Goal: Information Seeking & Learning: Check status

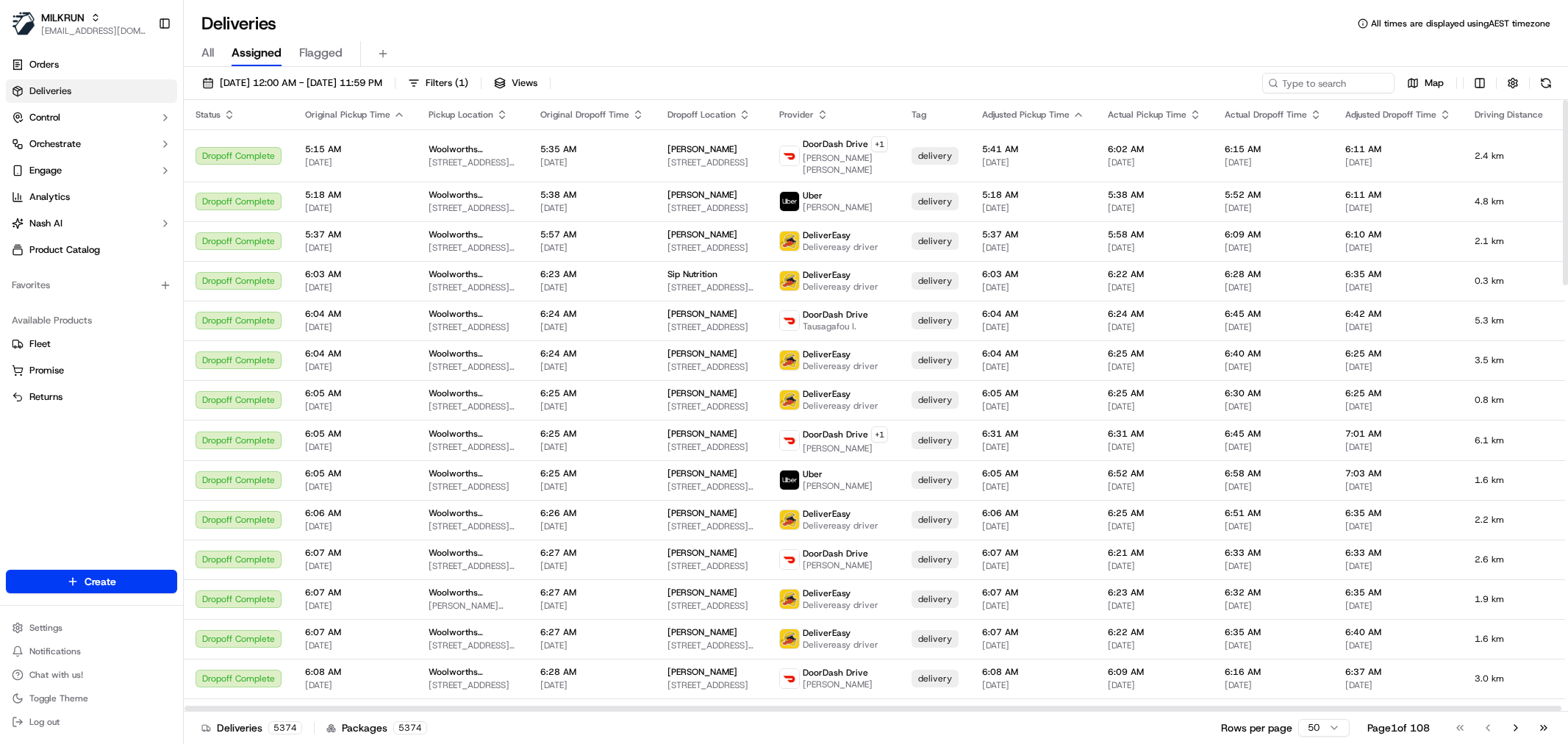
click at [1307, 83] on input at bounding box center [1327, 83] width 133 height 21
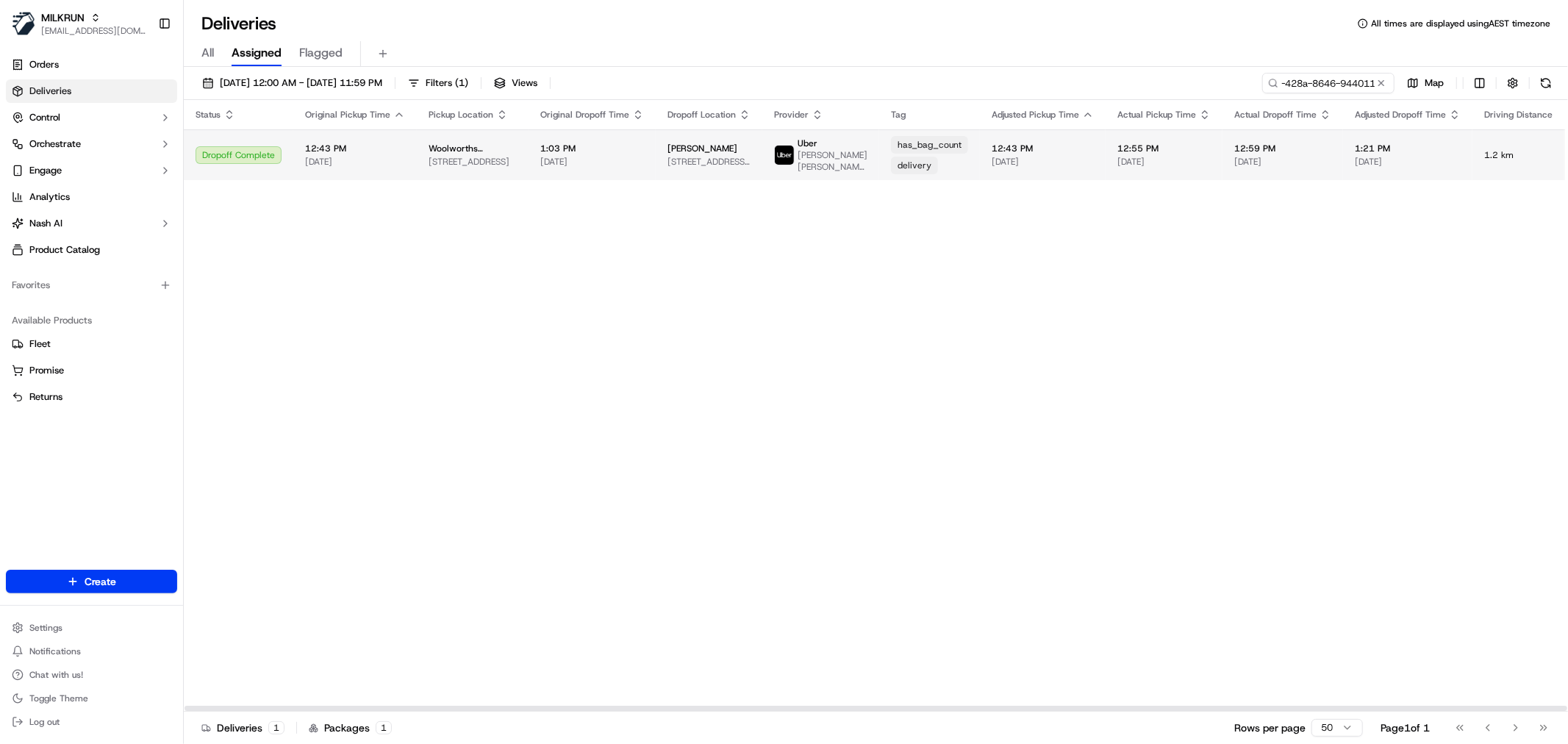
click at [667, 156] on span "[STREET_ADDRESS][PERSON_NAME]" at bounding box center [709, 162] width 83 height 12
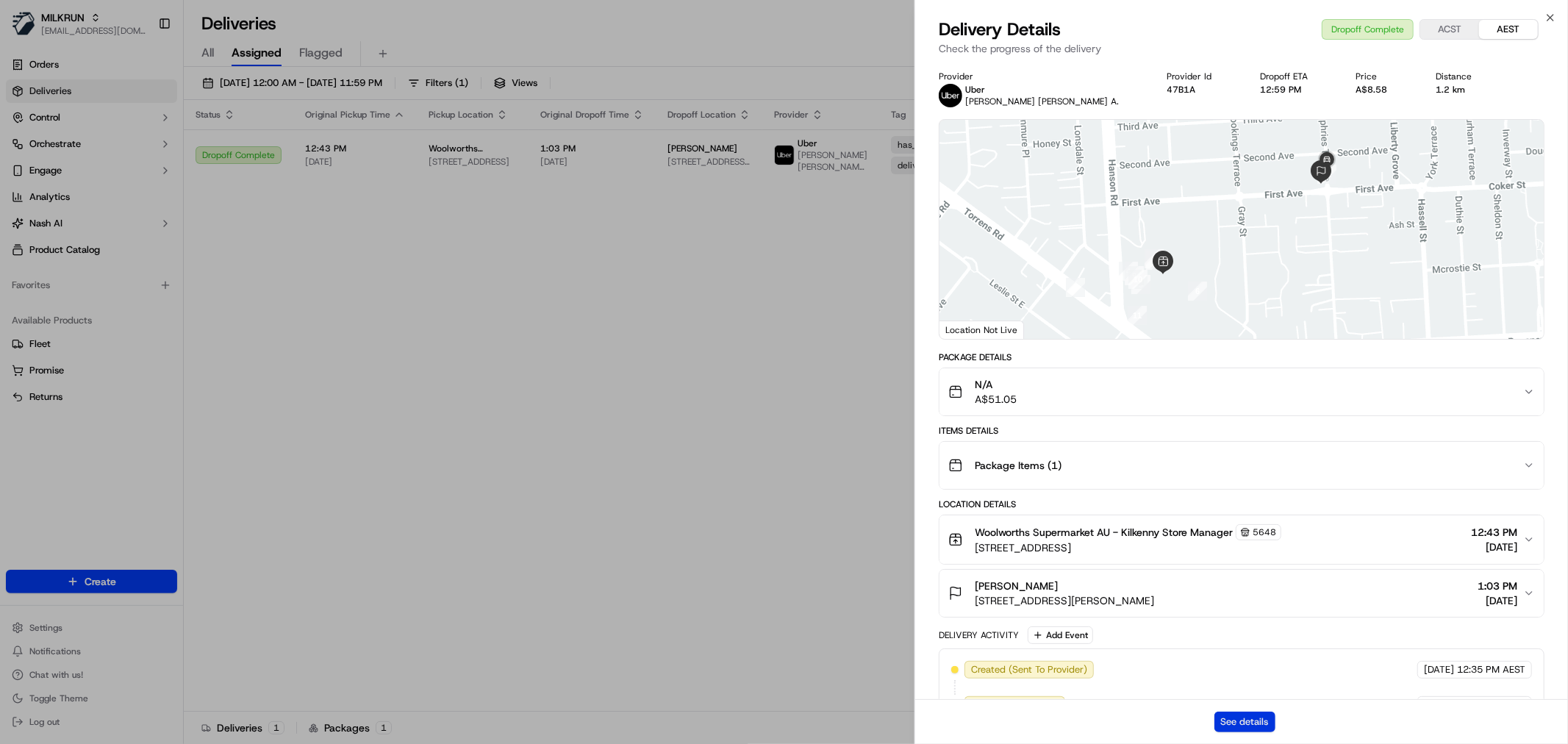
click at [1259, 726] on button "See details" at bounding box center [1245, 722] width 61 height 21
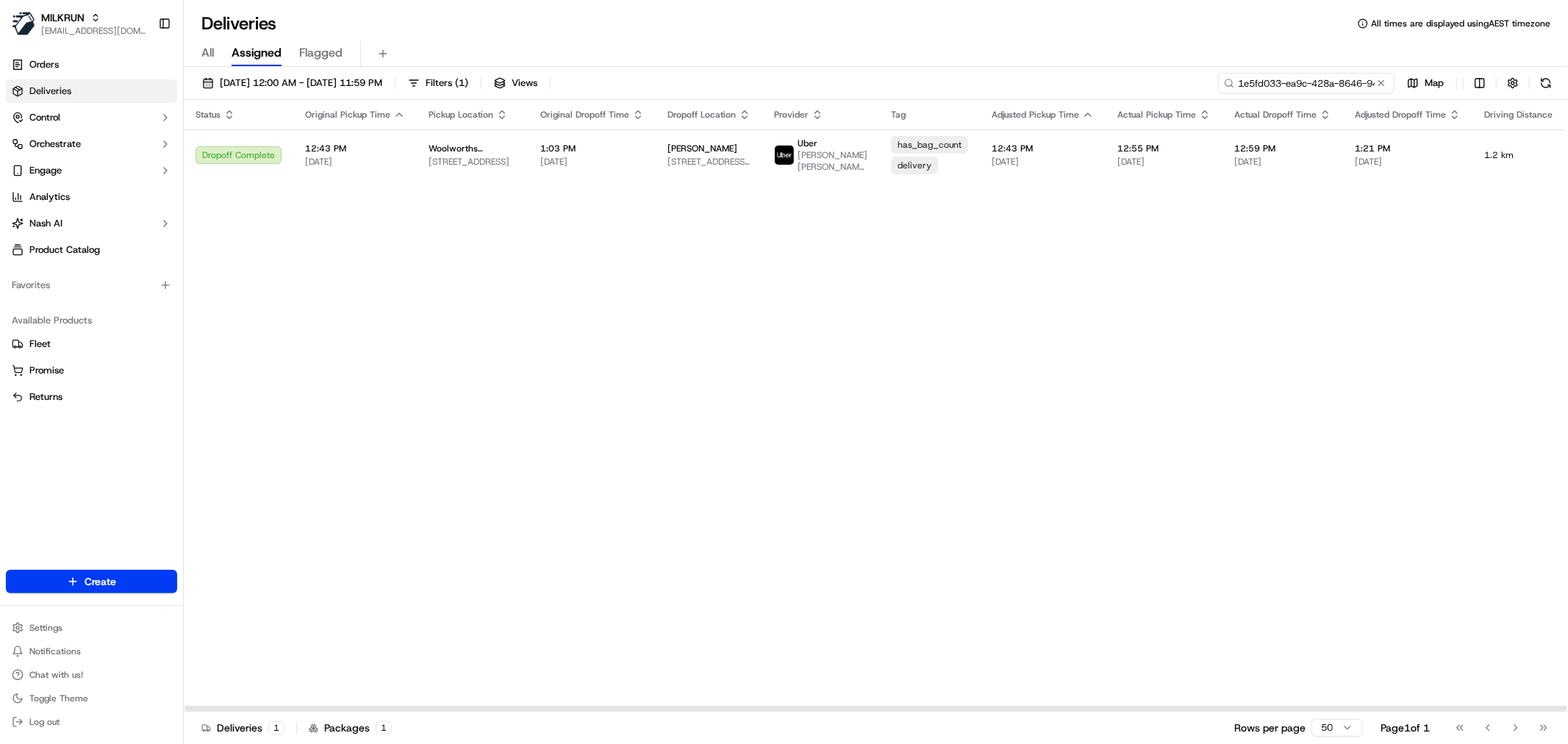
click at [1322, 84] on input "1e5fd033-ea9c-428a-8646-944011ad8537" at bounding box center [1306, 83] width 177 height 21
paste input "ad6ff003-5634-4f43-8456-52f78890f7b"
type input "ad6ff003-5634-4f43-8456-52f78890f7b7"
click at [682, 162] on span "16 Merrow St, Mount Warren Park, QLD 4207, AU" at bounding box center [709, 162] width 83 height 12
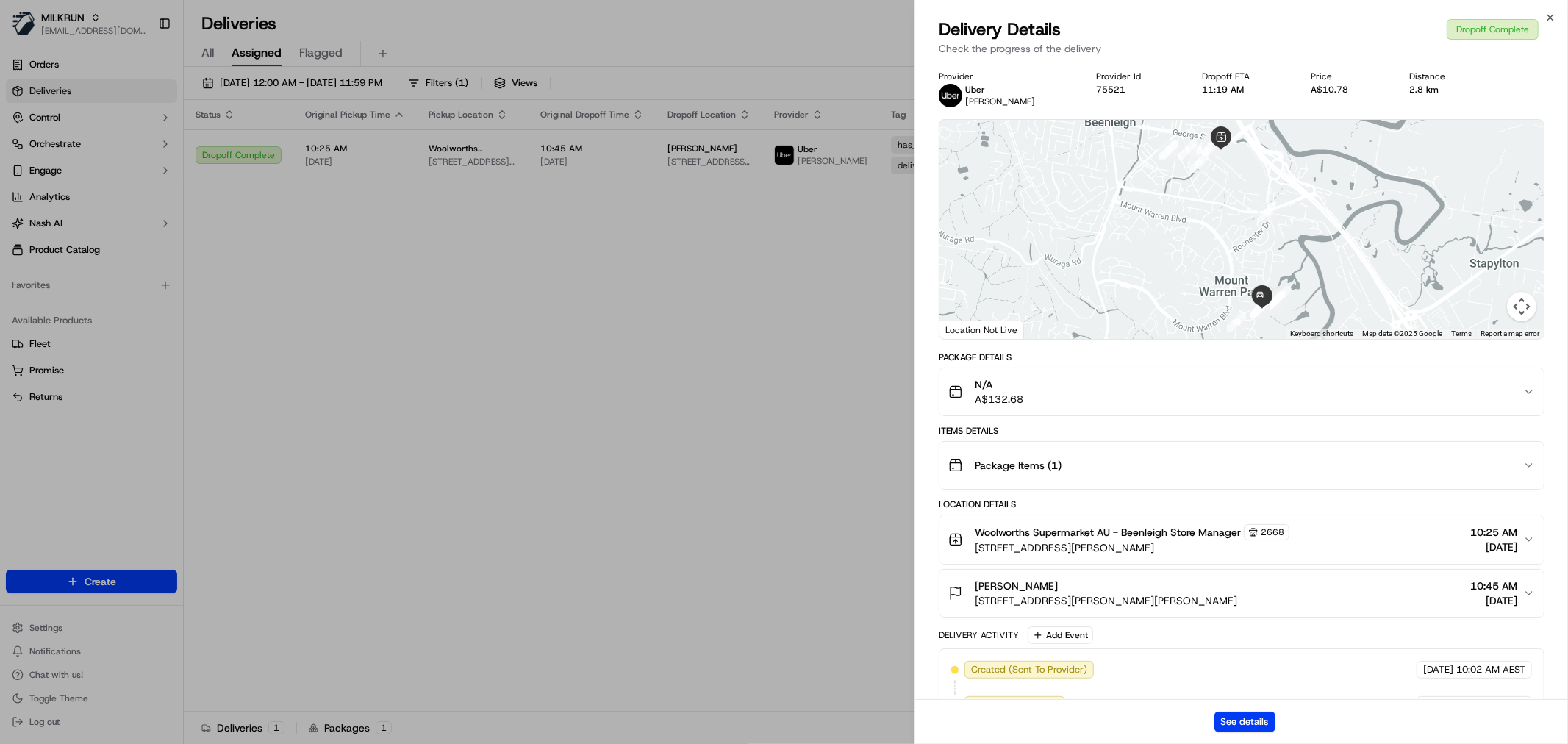
drag, startPoint x: 1072, startPoint y: 578, endPoint x: 985, endPoint y: 584, distance: 87.2
click at [975, 584] on button "makala arnold 16 Merrow St, Mount Warren Park, QLD 4207, AU 10:45 AM 19/09/2025" at bounding box center [1241, 594] width 604 height 47
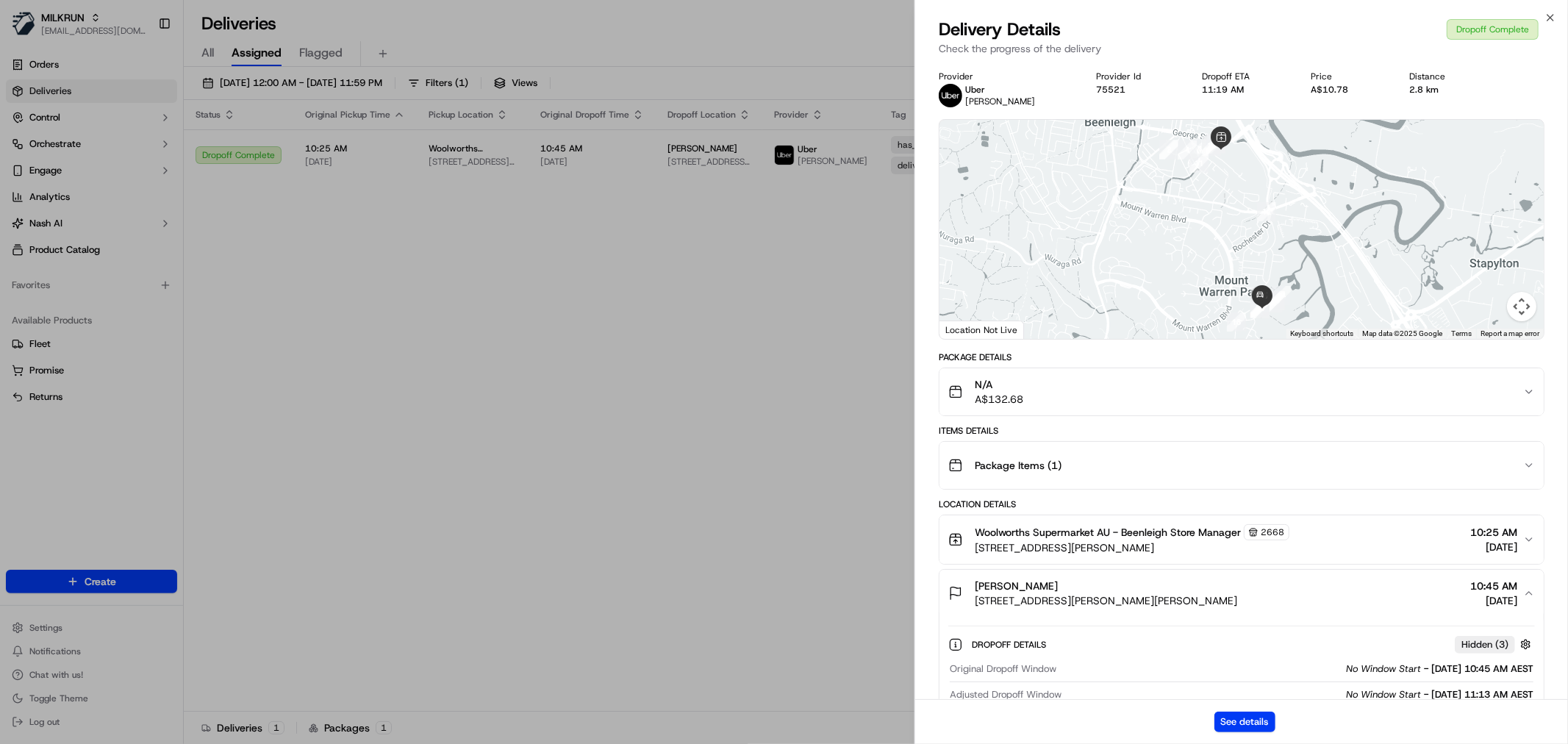
drag, startPoint x: 1058, startPoint y: 581, endPoint x: 968, endPoint y: 584, distance: 90.0
click at [968, 584] on div "makala arnold 16 Merrow St, Mount Warren Park, QLD 4207, AU" at bounding box center [1092, 593] width 289 height 29
copy span "makala arnold"
click at [1249, 721] on button "See details" at bounding box center [1245, 722] width 61 height 21
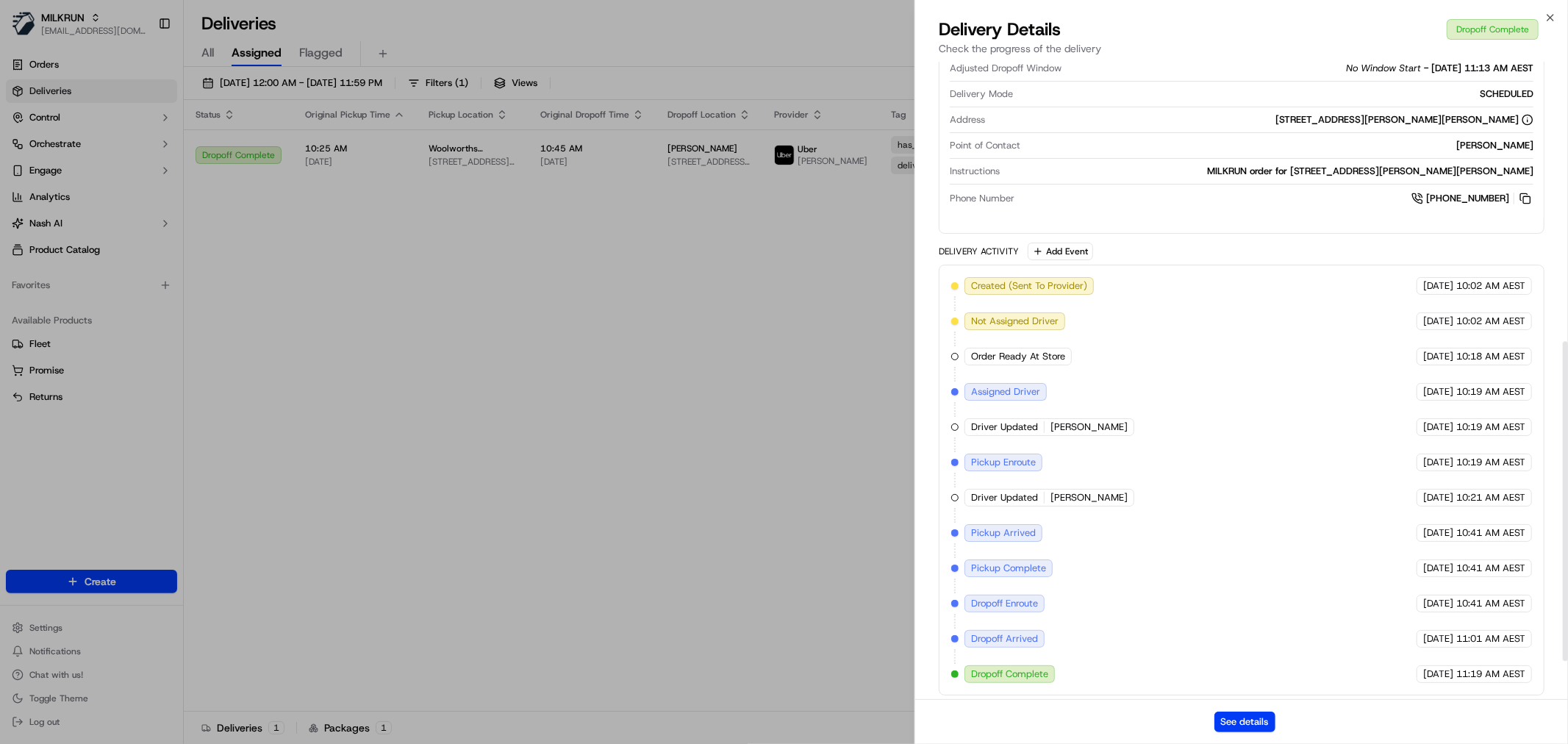
scroll to position [635, 0]
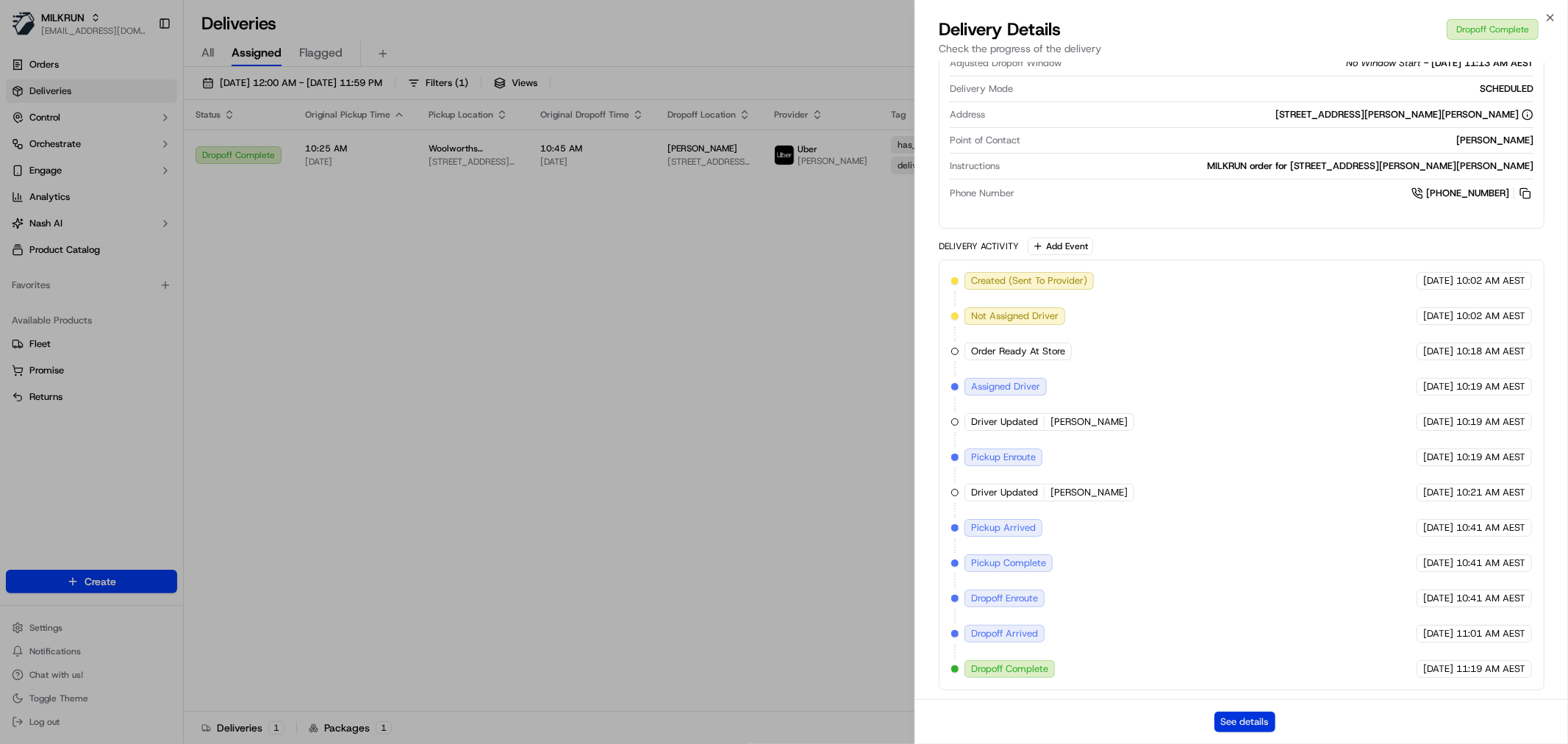
click at [1247, 724] on button "See details" at bounding box center [1245, 722] width 61 height 21
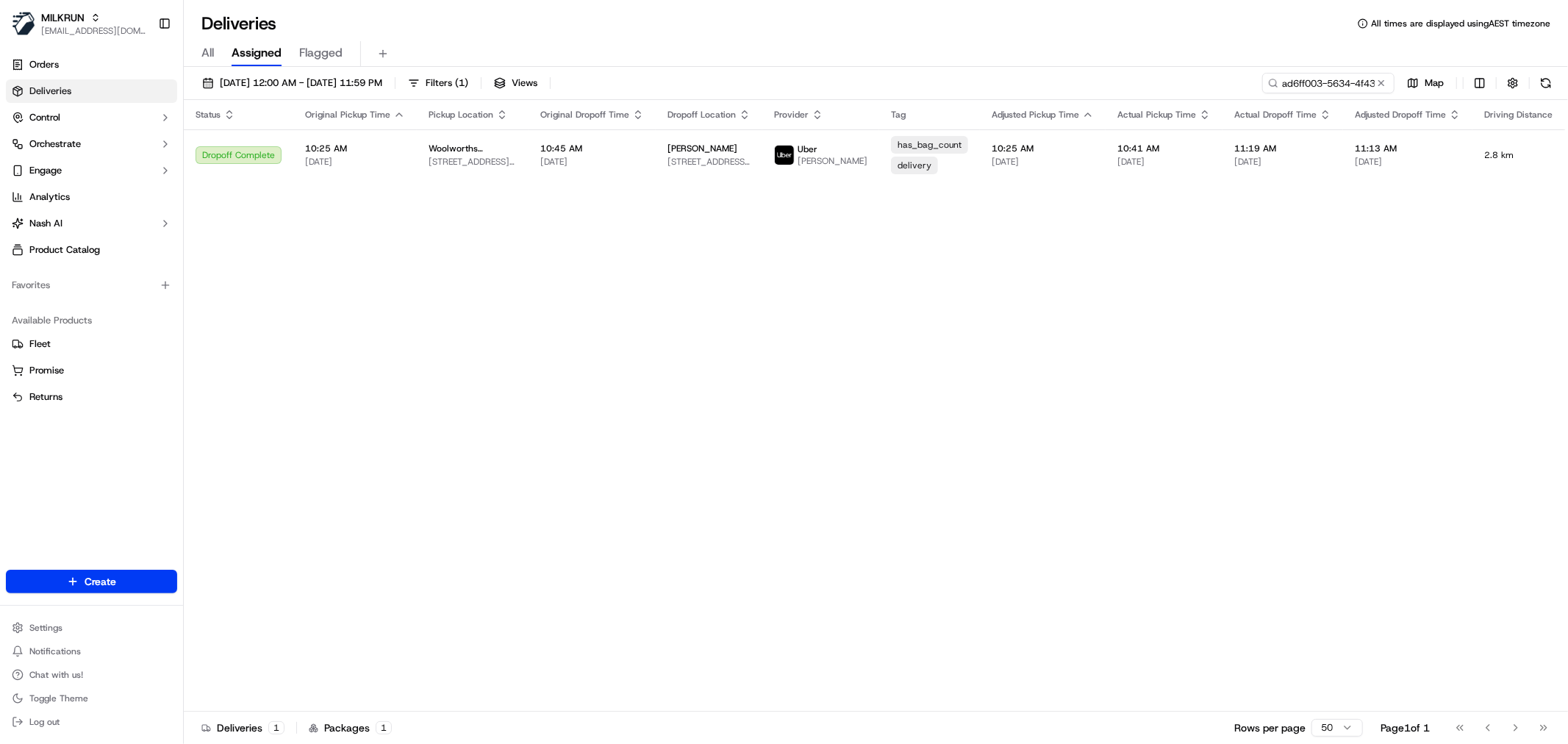
drag, startPoint x: 870, startPoint y: 335, endPoint x: 1253, endPoint y: 100, distance: 449.3
click at [1340, 83] on input "ad6ff003-5634-4f43-8456-52f78890f7b7" at bounding box center [1306, 83] width 177 height 21
click at [355, 71] on div "19/09/2025 12:00 AM - 26/09/2025 11:59 PM Filters ( 1 ) Views ad6ff003-5634-4f4…" at bounding box center [875, 406] width 1384 height 680
click at [364, 74] on button "19/09/2025 12:00 AM - 26/09/2025 11:59 PM" at bounding box center [292, 83] width 194 height 21
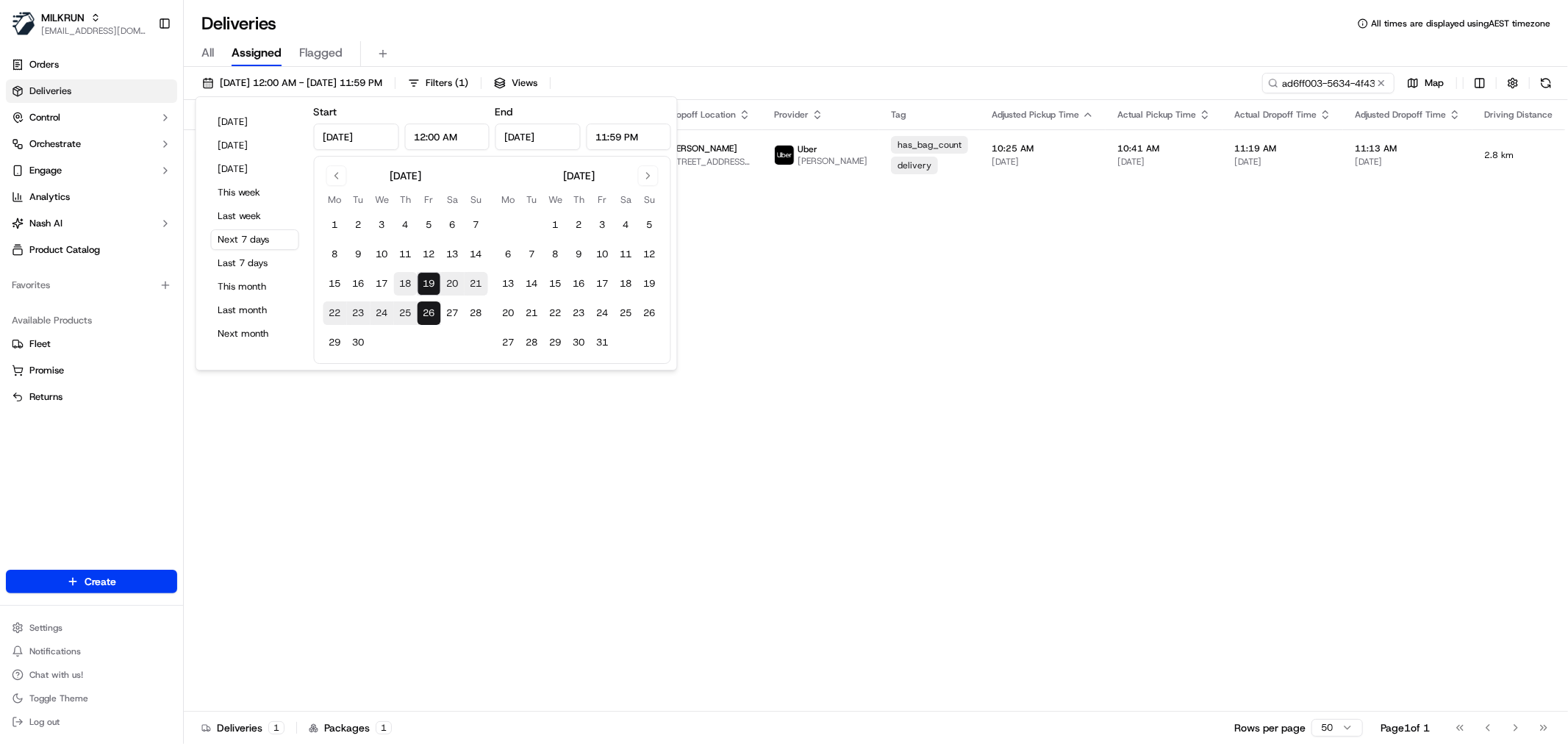
click at [401, 280] on button "18" at bounding box center [405, 283] width 24 height 24
type input "Sep 18, 2025"
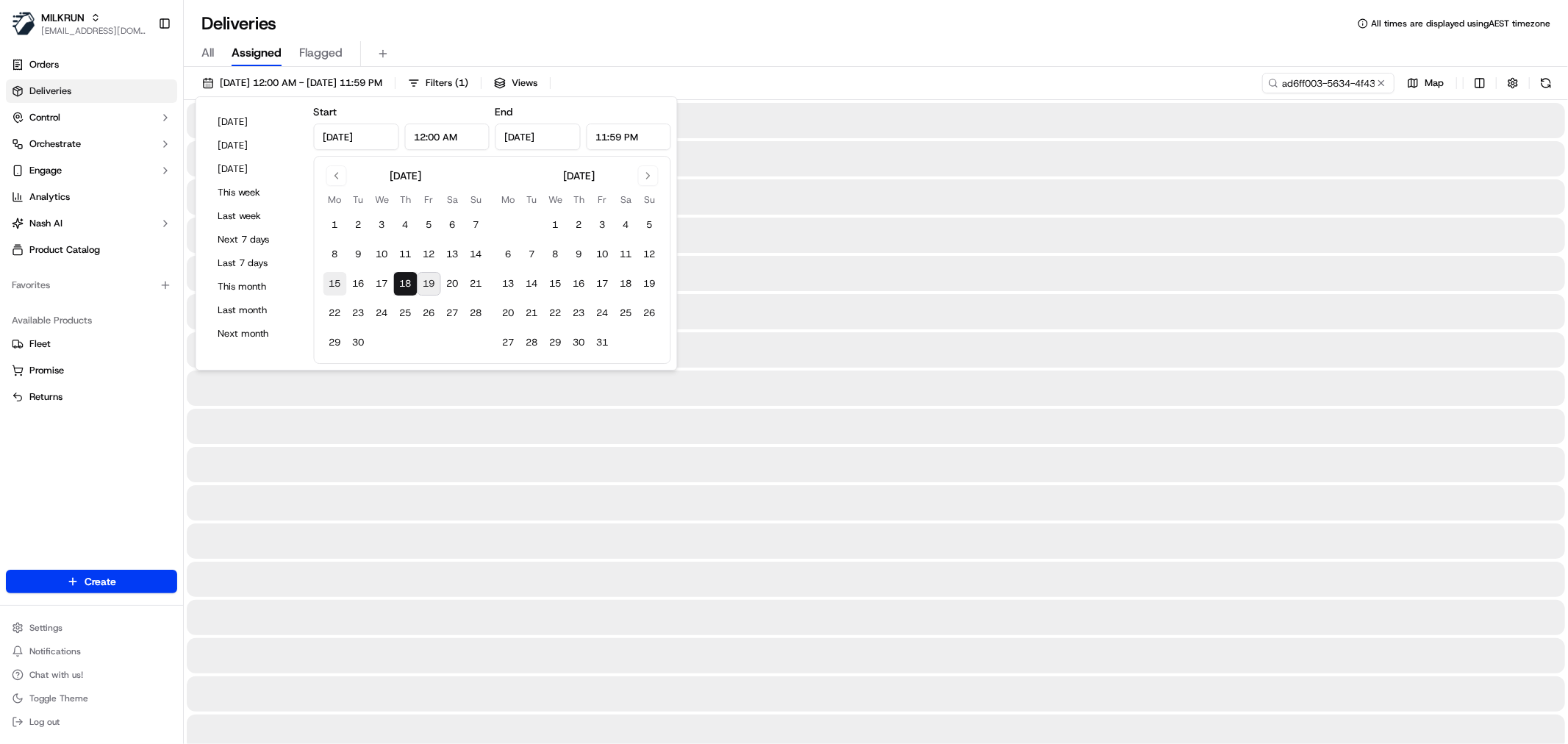
click at [332, 284] on button "15" at bounding box center [335, 283] width 24 height 24
click at [431, 283] on button "19" at bounding box center [429, 283] width 24 height 24
type input "Sep 19, 2025"
click at [336, 285] on button "15" at bounding box center [335, 283] width 24 height 24
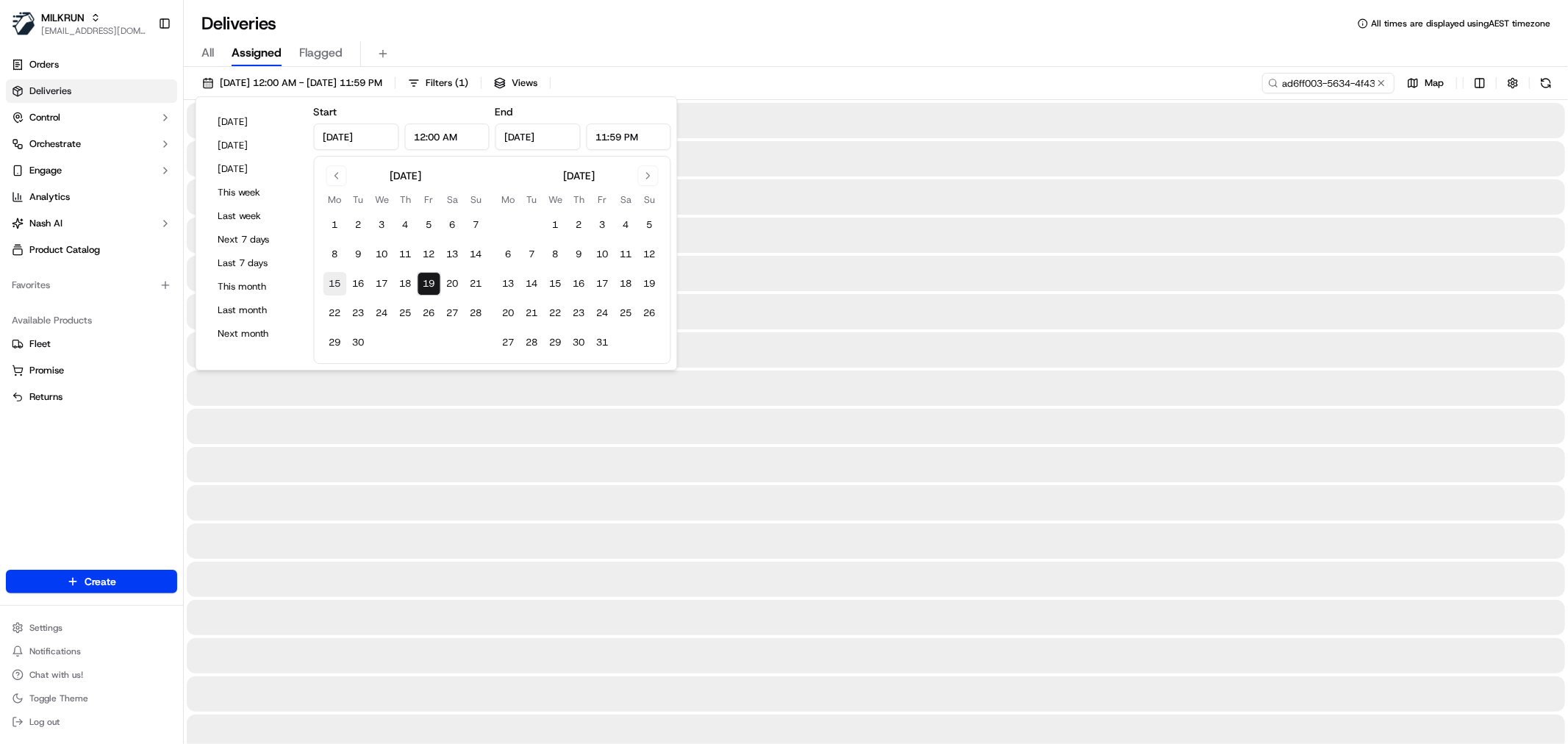
type input "Sep 15, 2025"
click at [941, 343] on div at bounding box center [876, 350] width 1378 height 36
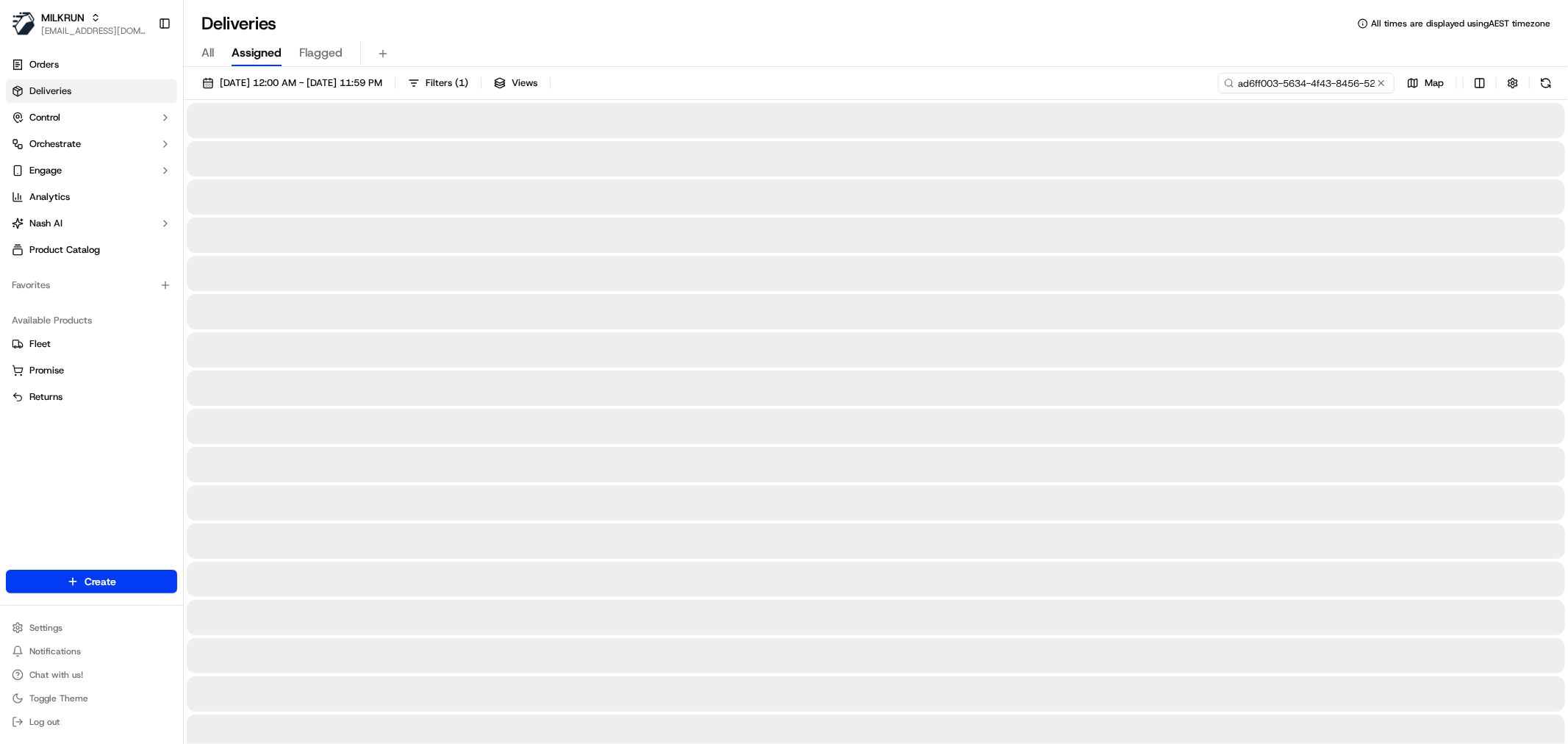
click at [1307, 89] on input "ad6ff003-5634-4f43-8456-52f78890f7b7" at bounding box center [1306, 83] width 177 height 21
paste input "b97acbbf-54da-41c1-ac45-5828d1cc4906"
type input "b97acbbf-54da-41c1-ac45-5828d1cc4906"
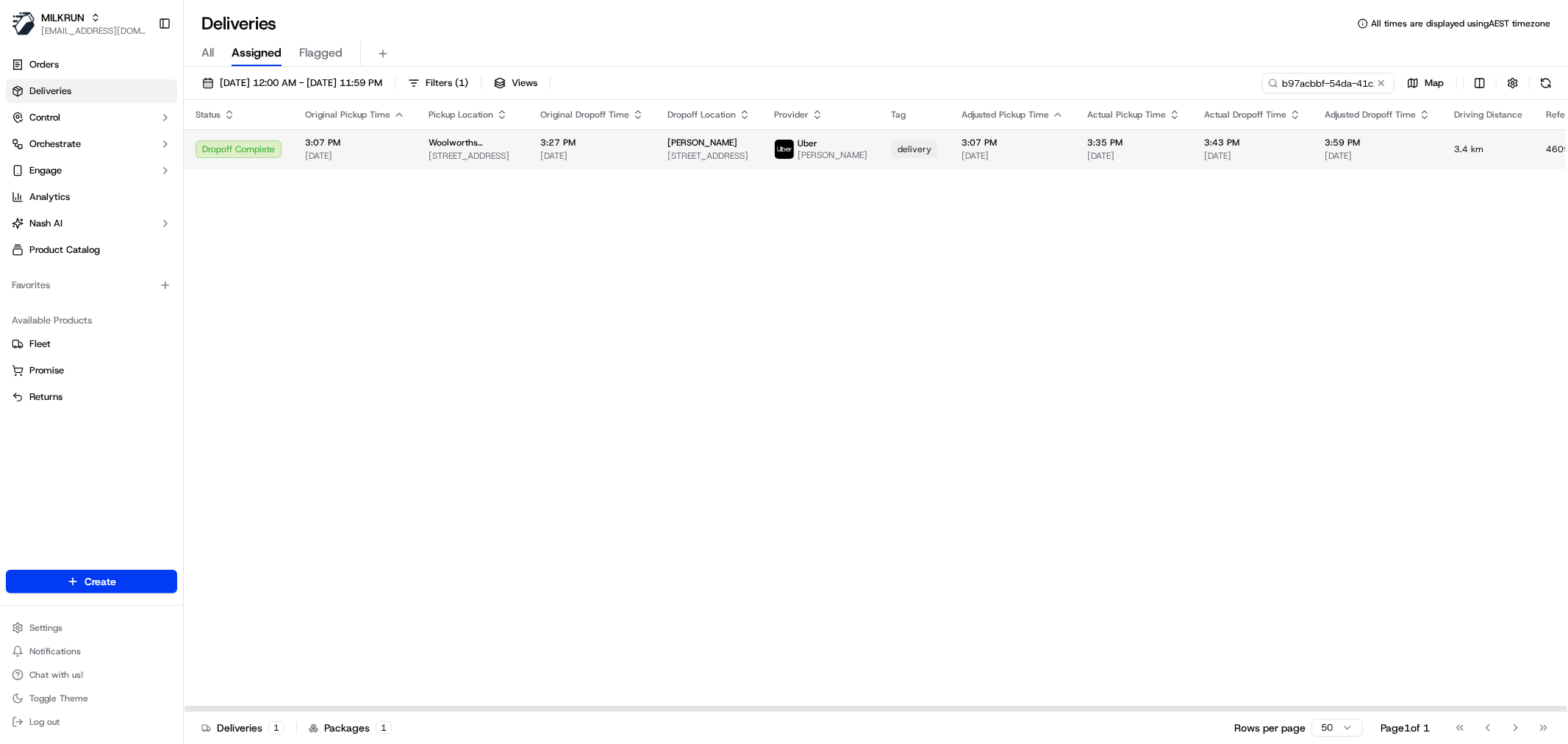
click at [710, 149] on span "stephen williamson" at bounding box center [702, 142] width 70 height 12
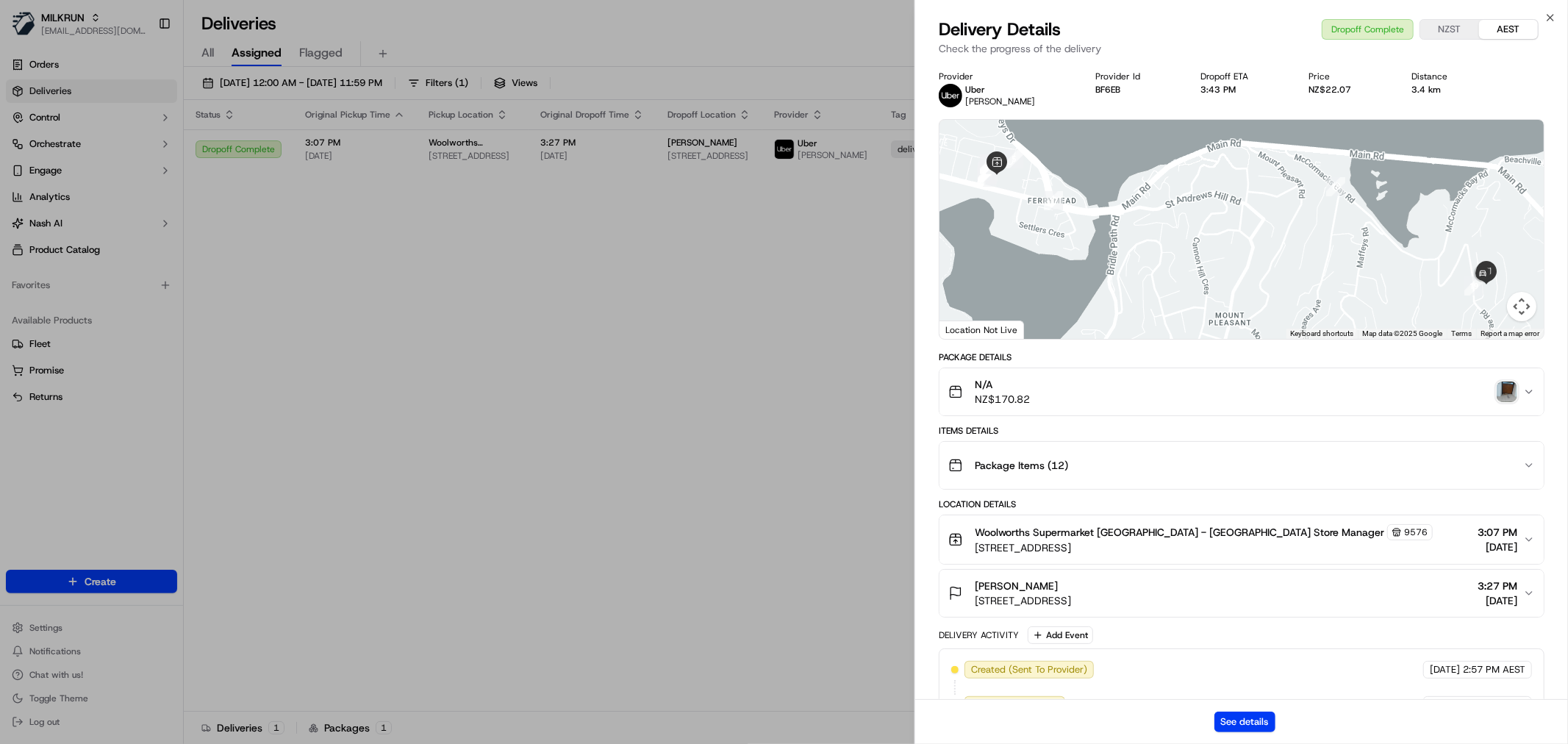
click at [1511, 393] on img "button" at bounding box center [1507, 392] width 21 height 21
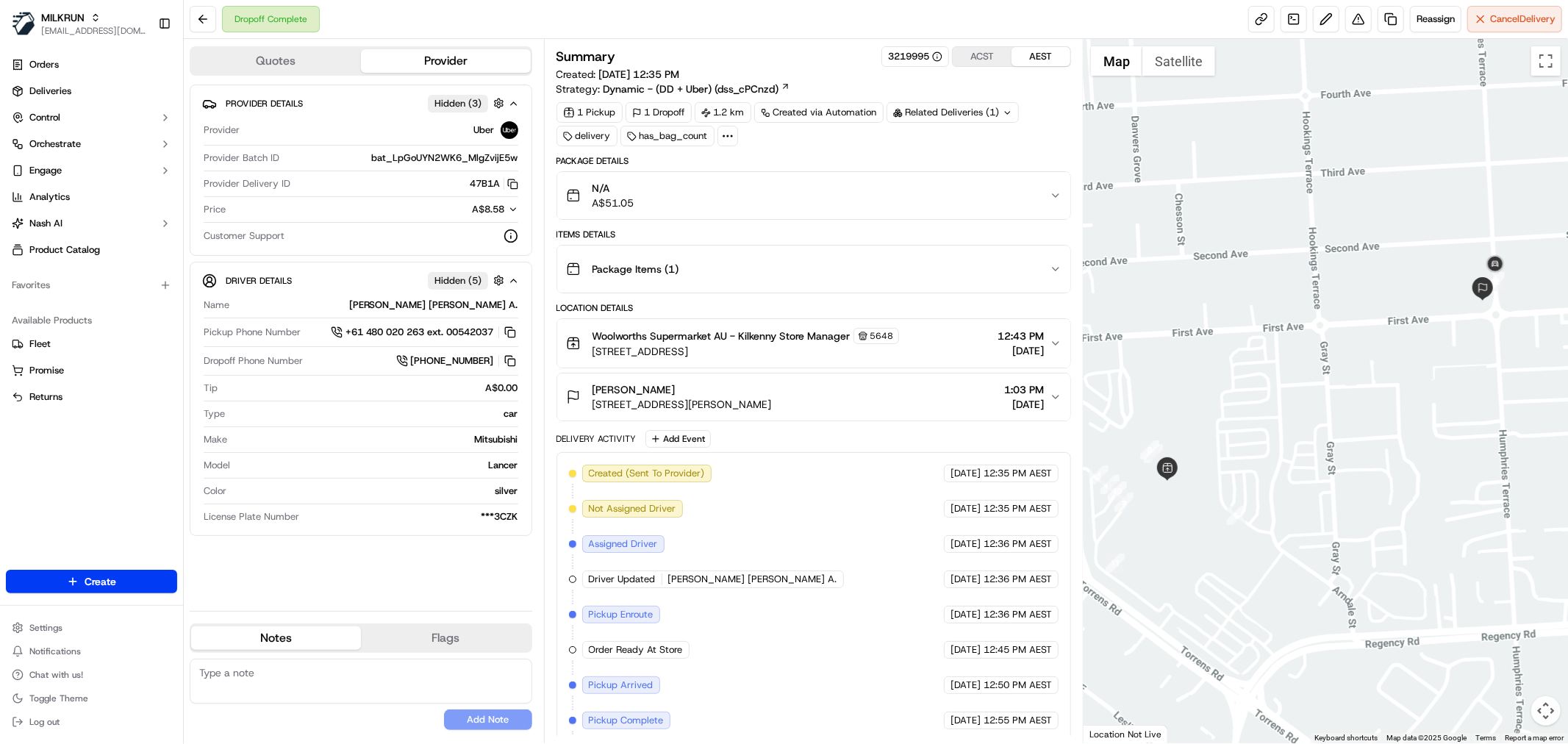
click at [723, 135] on icon at bounding box center [728, 136] width 13 height 13
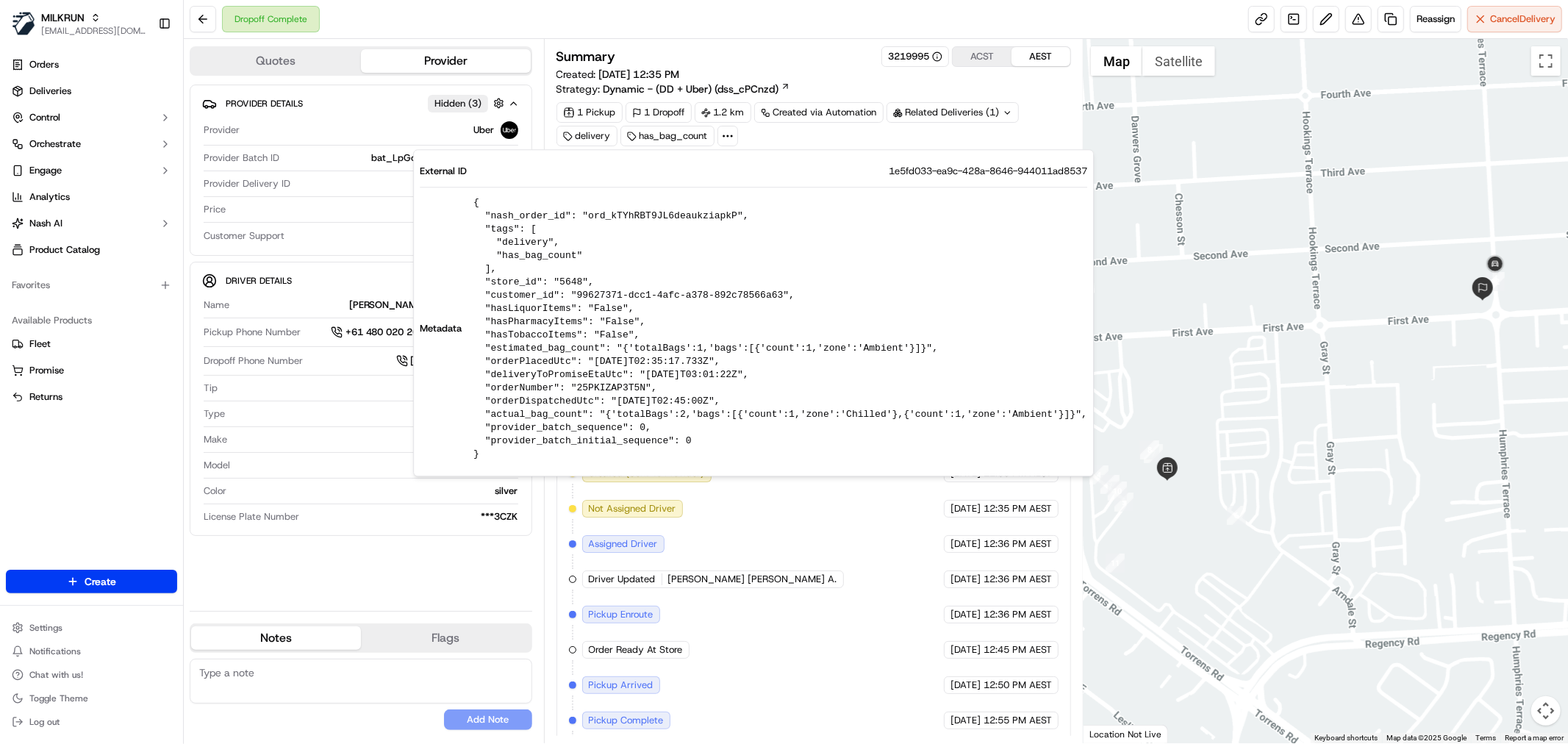
click at [832, 550] on div "Created (Sent To Provider) Uber [DATE] 12:35 PM AEST Not Assigned Driver Uber […" at bounding box center [813, 650] width 490 height 371
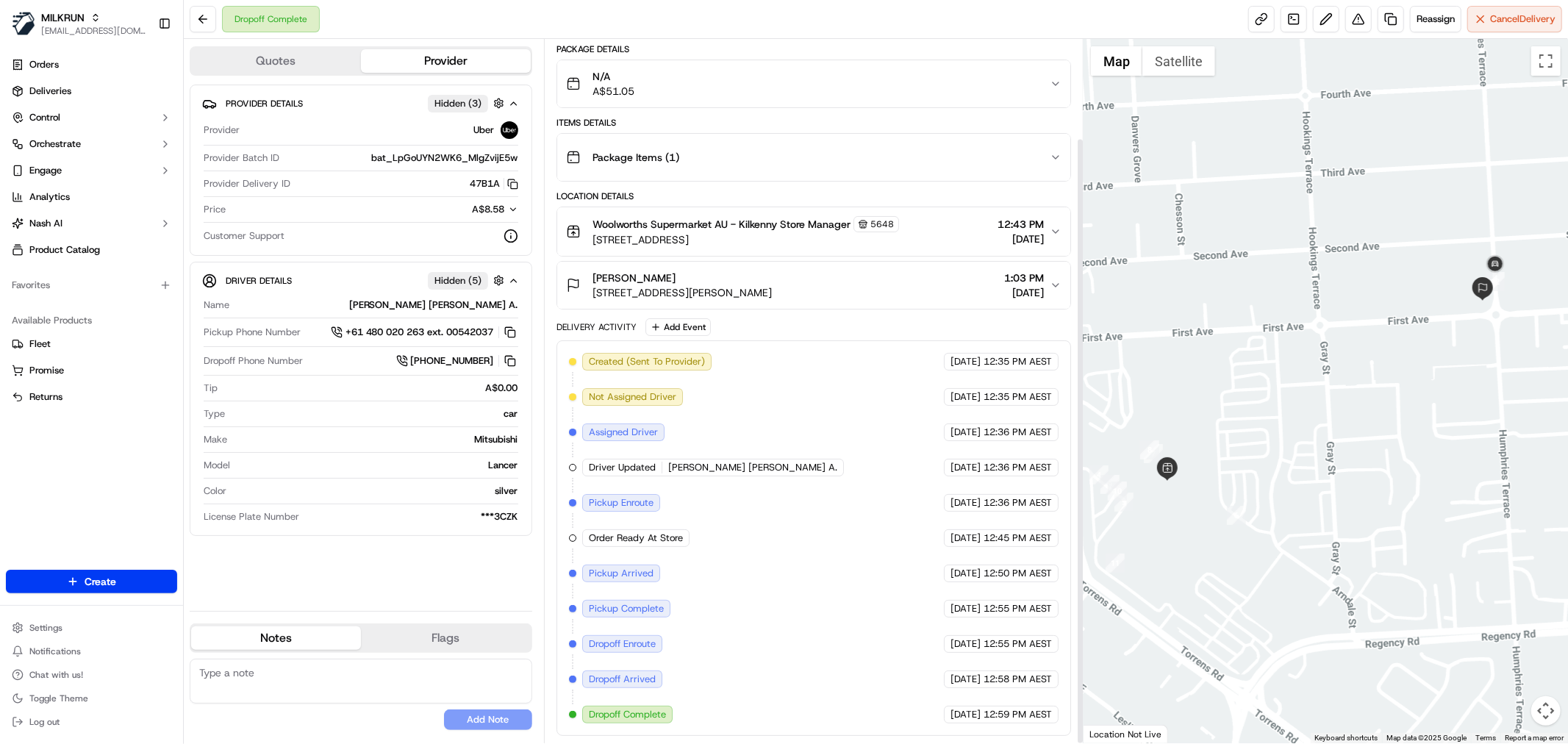
scroll to position [115, 0]
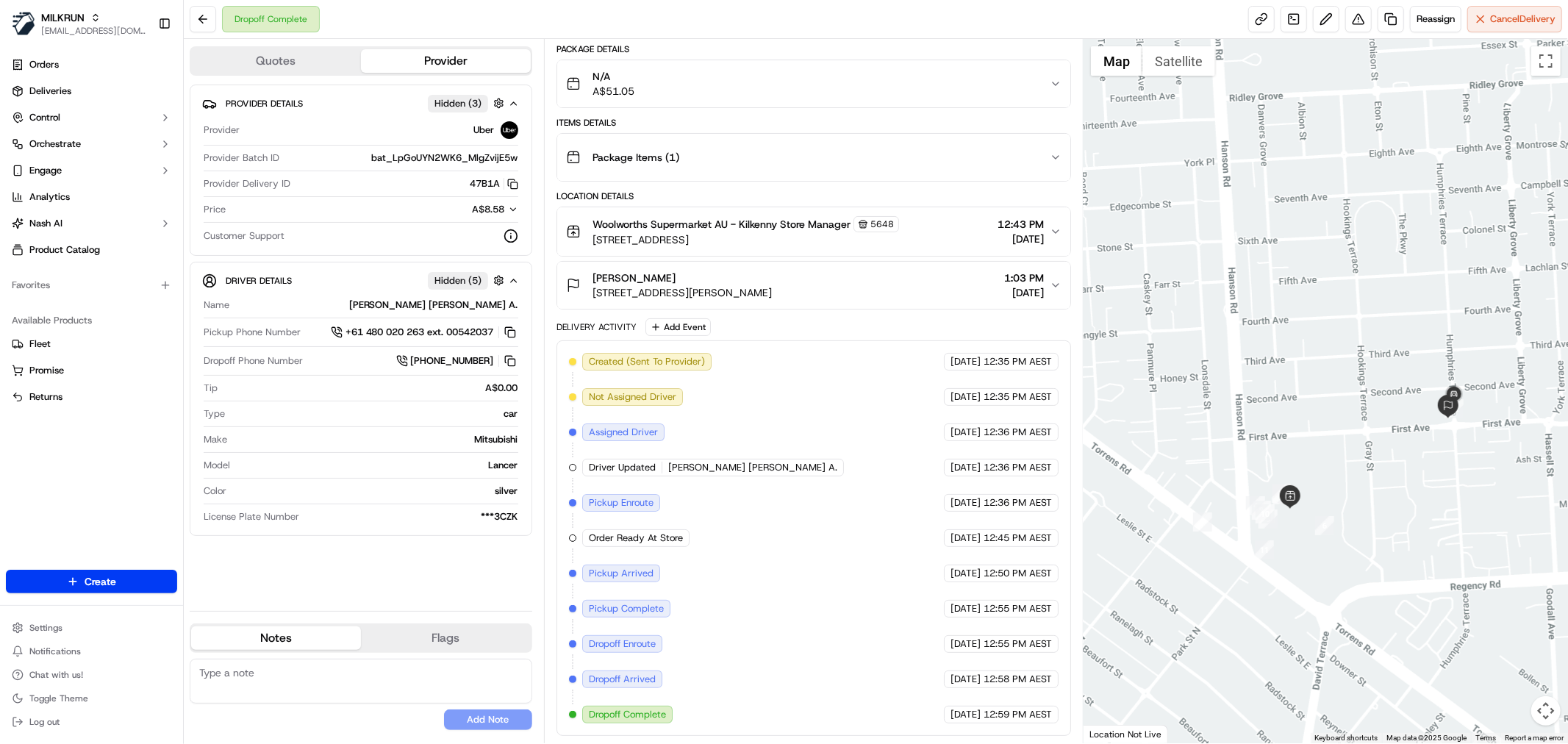
drag, startPoint x: 1285, startPoint y: 543, endPoint x: 1342, endPoint y: 538, distance: 57.2
click at [1342, 538] on div at bounding box center [1325, 390] width 484 height 704
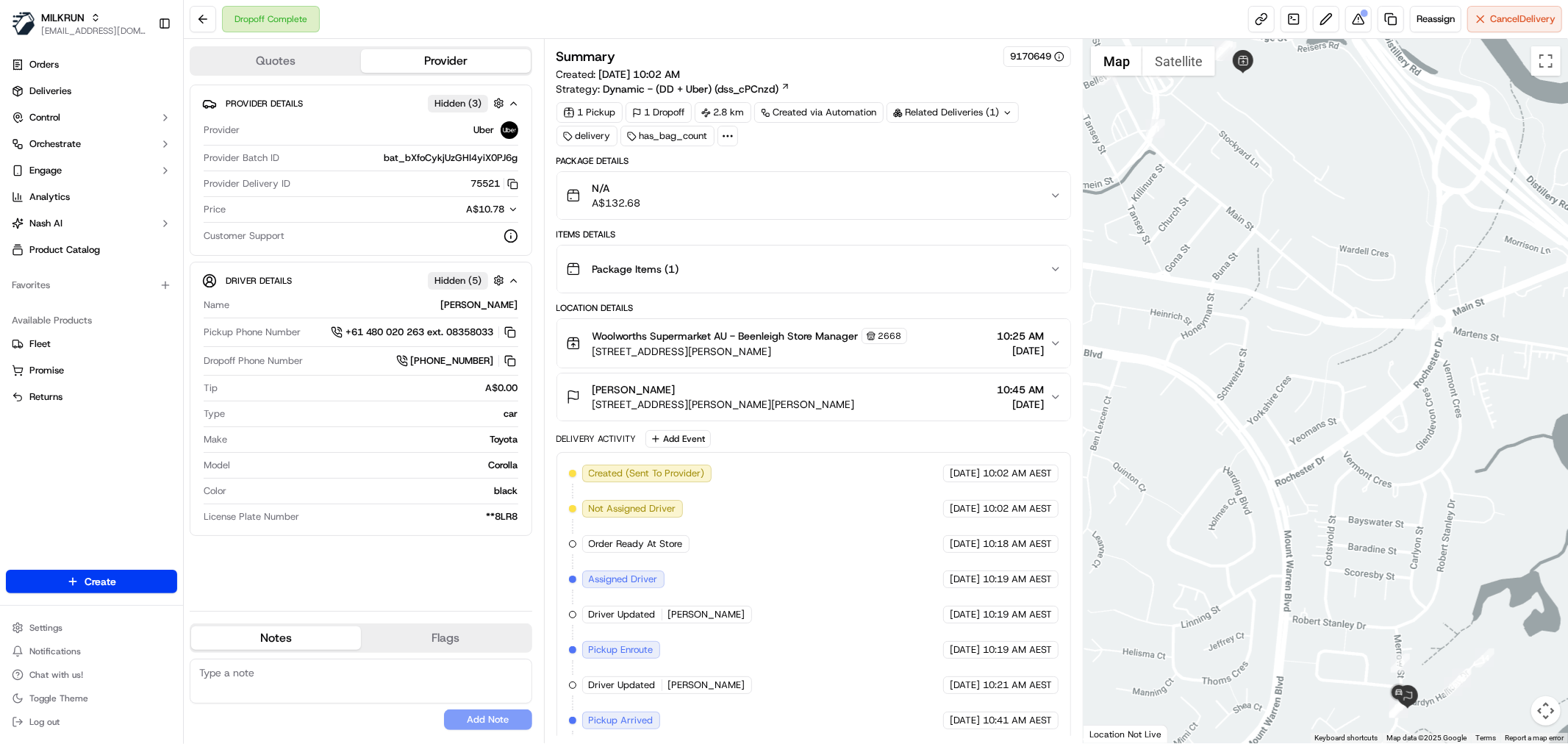
click at [735, 134] on div at bounding box center [728, 136] width 21 height 21
click at [725, 135] on icon at bounding box center [728, 136] width 13 height 13
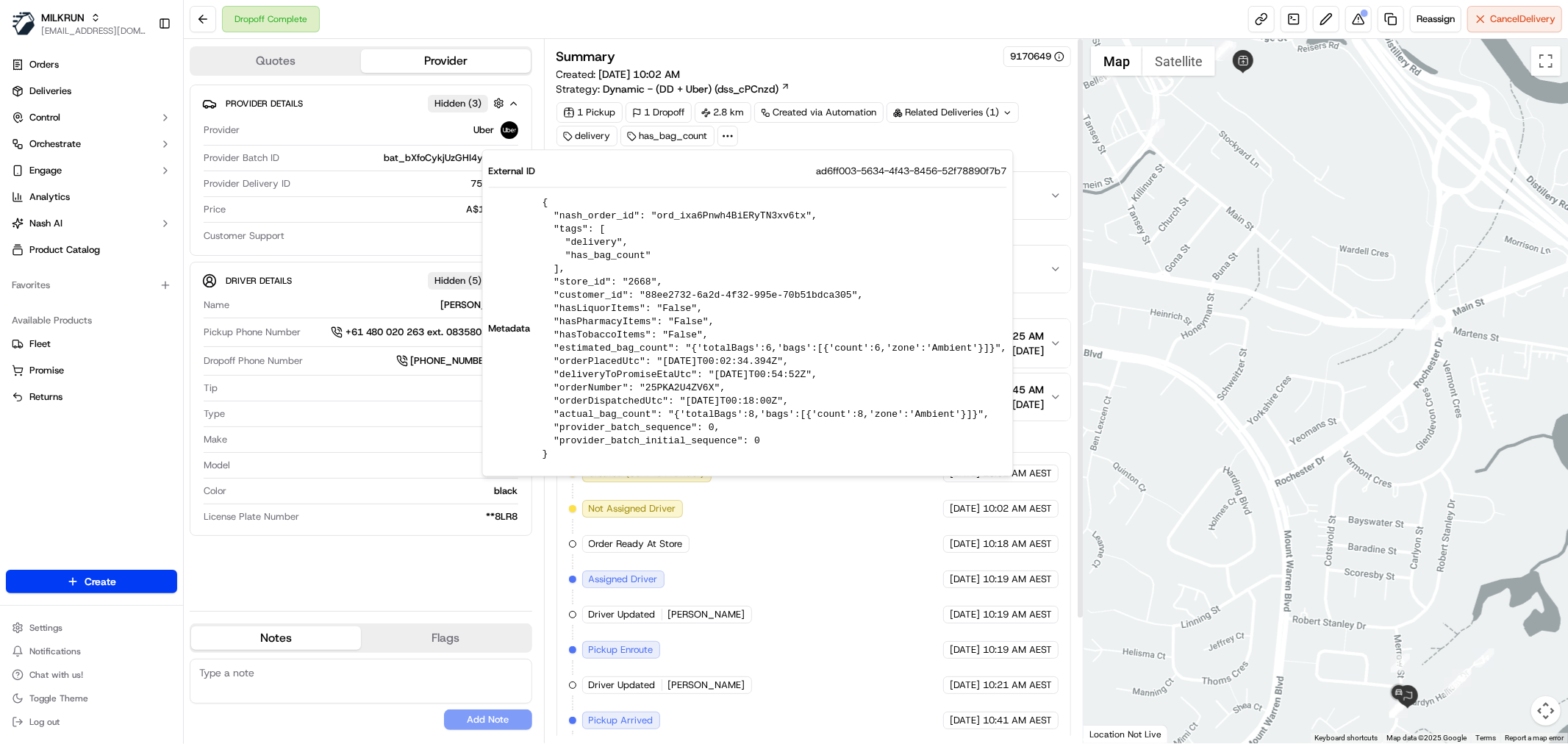
click at [1038, 123] on div "1 Pickup 1 Dropoff 2.8 km Created via Automation Related Deliveries (1) deliver…" at bounding box center [813, 124] width 514 height 44
